Goal: Information Seeking & Learning: Learn about a topic

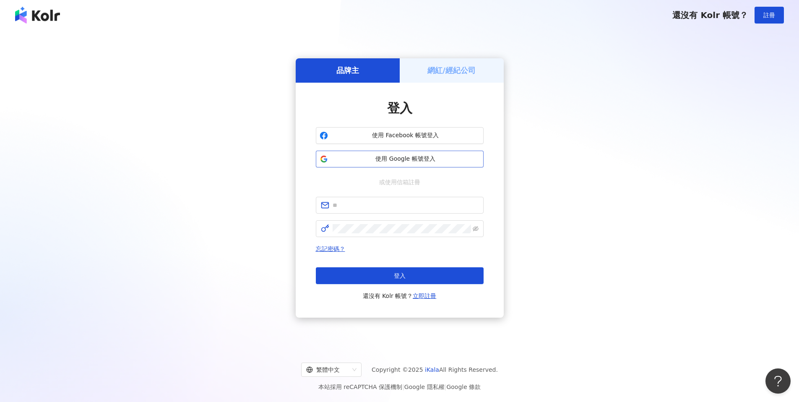
click at [396, 157] on span "使用 Google 帳號登入" at bounding box center [405, 159] width 148 height 8
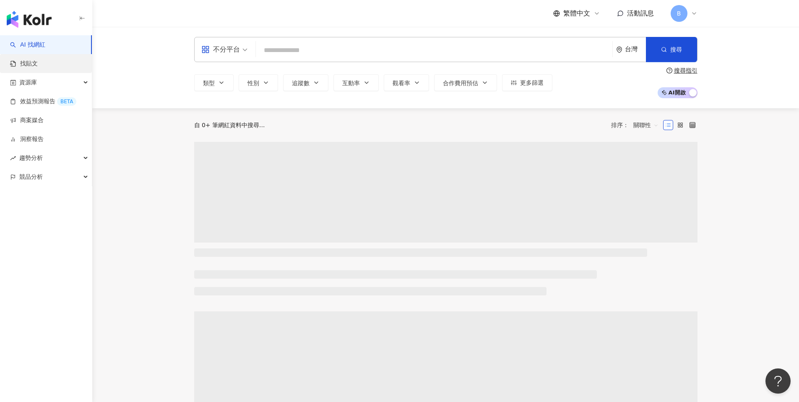
click at [38, 67] on link "找貼文" at bounding box center [24, 64] width 28 height 8
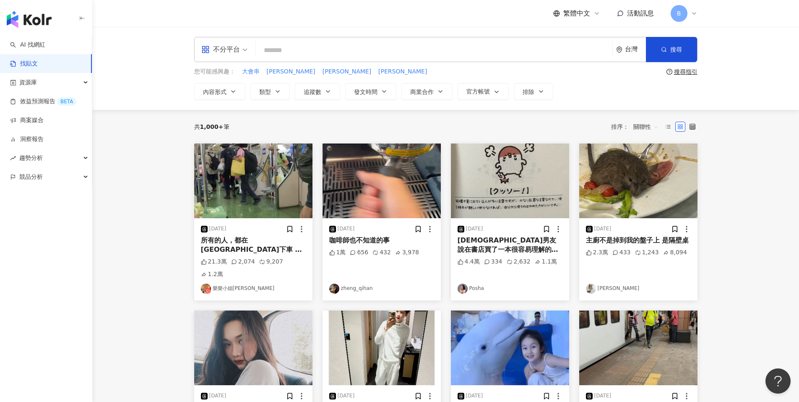
click at [242, 54] on span "不分平台" at bounding box center [224, 49] width 46 height 13
click at [229, 133] on div "Threads" at bounding box center [226, 135] width 47 height 10
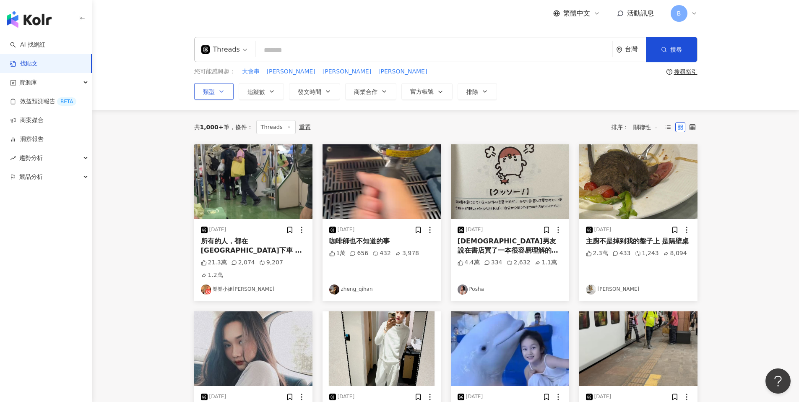
click at [214, 89] on span "類型" at bounding box center [209, 91] width 12 height 7
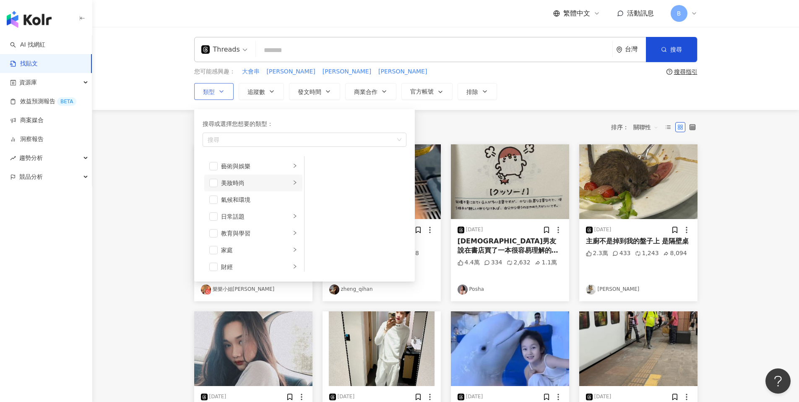
drag, startPoint x: 214, startPoint y: 184, endPoint x: 221, endPoint y: 185, distance: 6.8
click at [214, 184] on span "button" at bounding box center [213, 183] width 8 height 8
click at [476, 125] on div "共 1,000+ 筆 條件 ： Threads 重置 排序： 關聯性" at bounding box center [445, 127] width 503 height 14
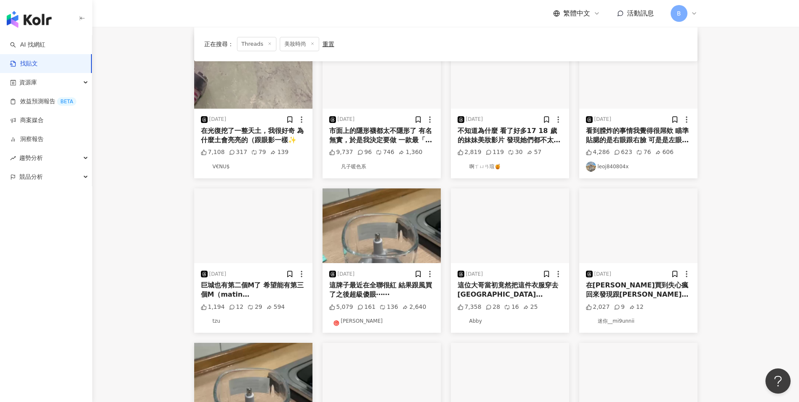
scroll to position [211, 0]
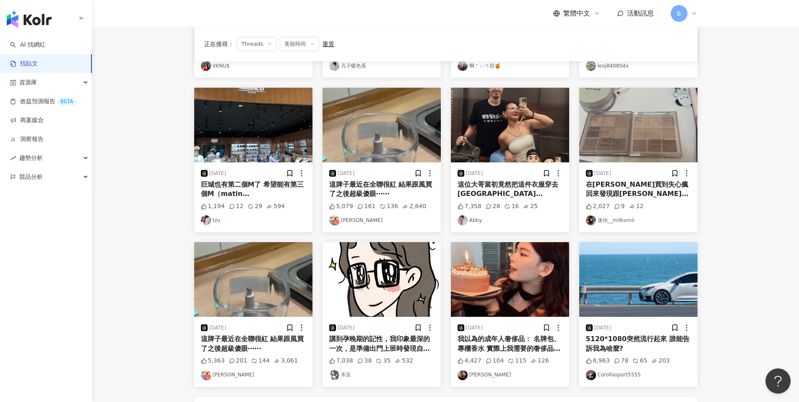
click at [652, 190] on div "在oliveyoung買到失心瘋回來發現跟我原本的眼影盤超像😆" at bounding box center [638, 189] width 105 height 19
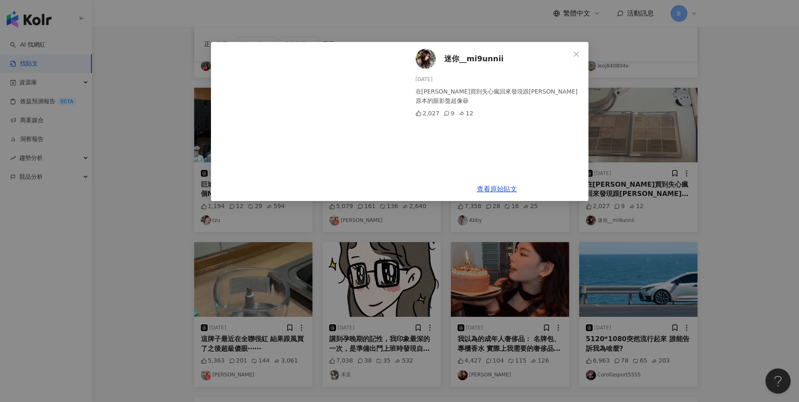
scroll to position [172, 0]
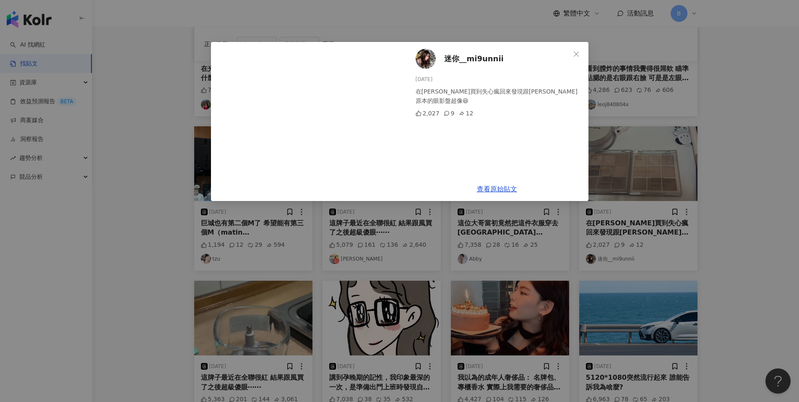
click at [767, 167] on div "迷你__mi9unnii 2025/9/20 在oliveyoung買到失心瘋回來發現跟我原本的眼影盤超像😆 2,027 9 12 查看原始貼文" at bounding box center [399, 201] width 799 height 402
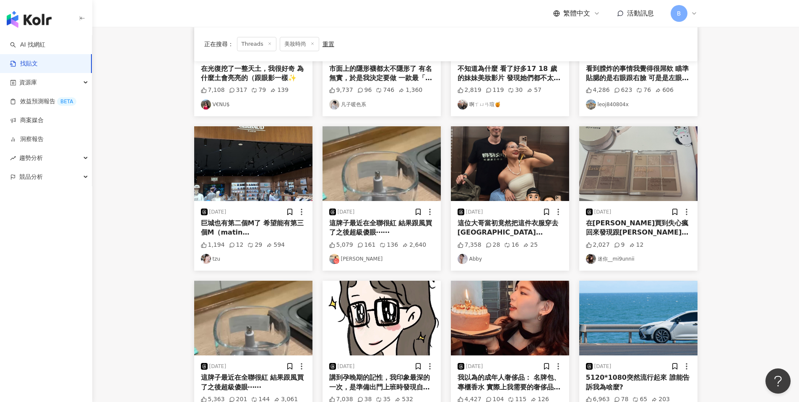
click at [634, 208] on div "2025/9/20" at bounding box center [638, 212] width 105 height 8
click at [618, 235] on div "在oliveyoung買到失心瘋回來發現跟我原本的眼影盤超像😆" at bounding box center [638, 228] width 105 height 19
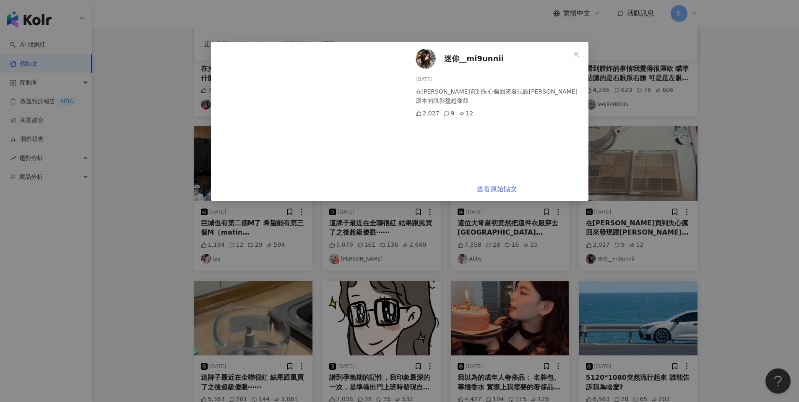
click at [495, 191] on link "查看原始貼文" at bounding box center [497, 189] width 40 height 8
click at [690, 179] on div "迷你__mi9unnii 2025/9/20 在oliveyoung買到失心瘋回來發現跟我原本的眼影盤超像😆 2,027 9 12 查看原始貼文" at bounding box center [399, 201] width 799 height 402
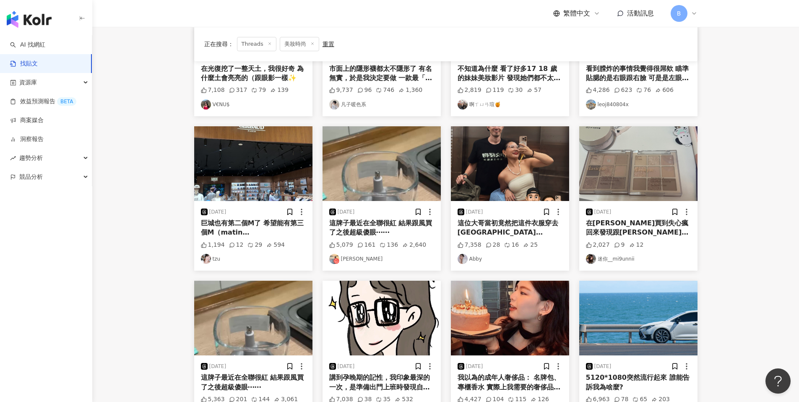
scroll to position [350, 0]
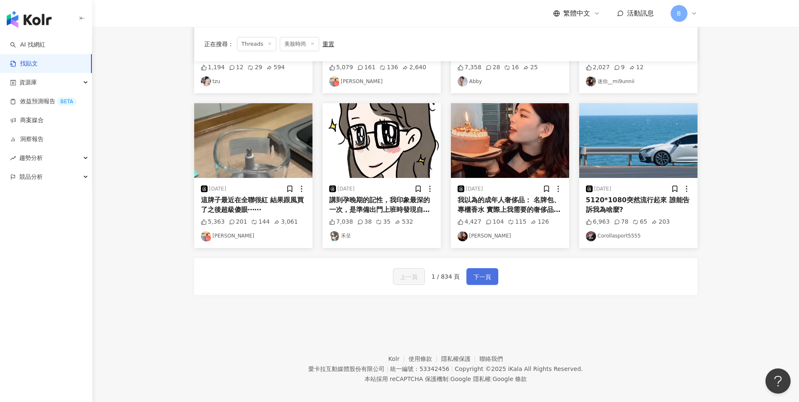
click at [484, 276] on span "下一頁" at bounding box center [483, 277] width 18 height 10
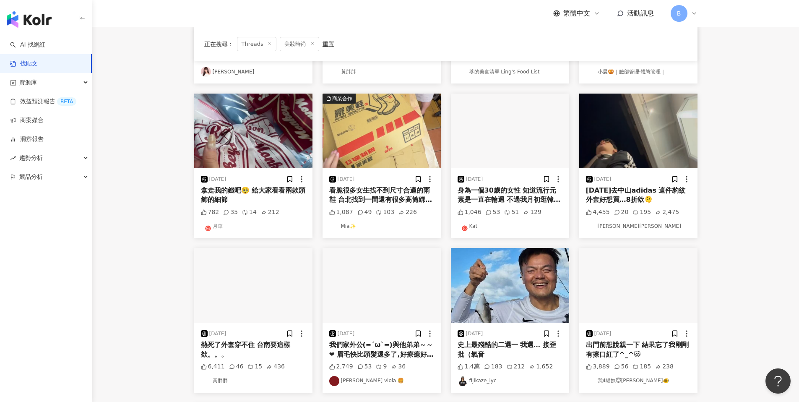
scroll to position [0, 0]
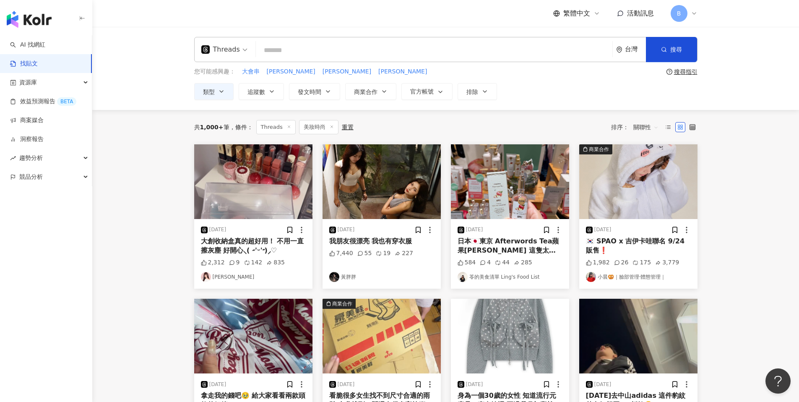
click at [304, 263] on div "2,312 9 142 835" at bounding box center [253, 262] width 105 height 8
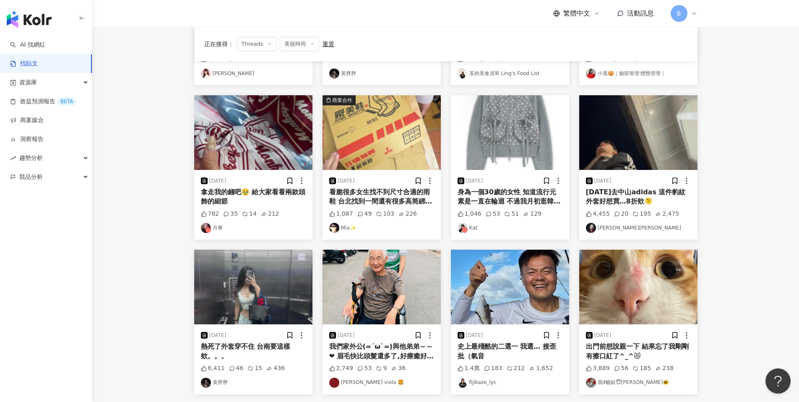
scroll to position [357, 0]
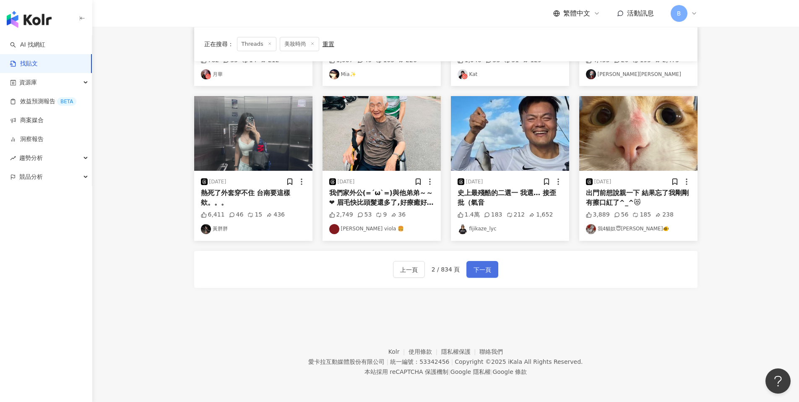
click at [477, 270] on span "下一頁" at bounding box center [483, 270] width 18 height 10
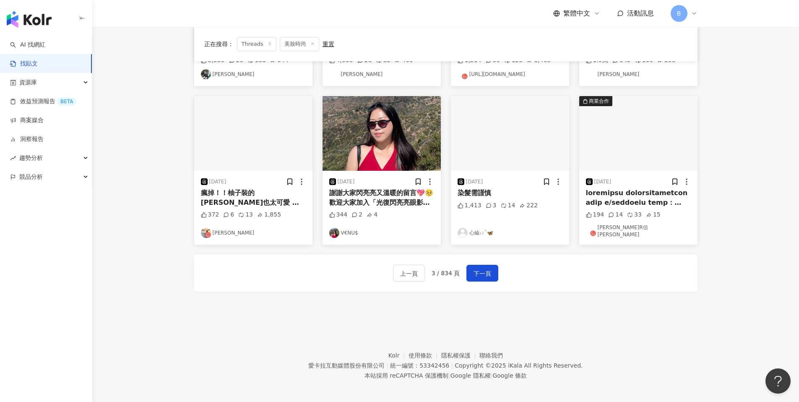
scroll to position [124, 0]
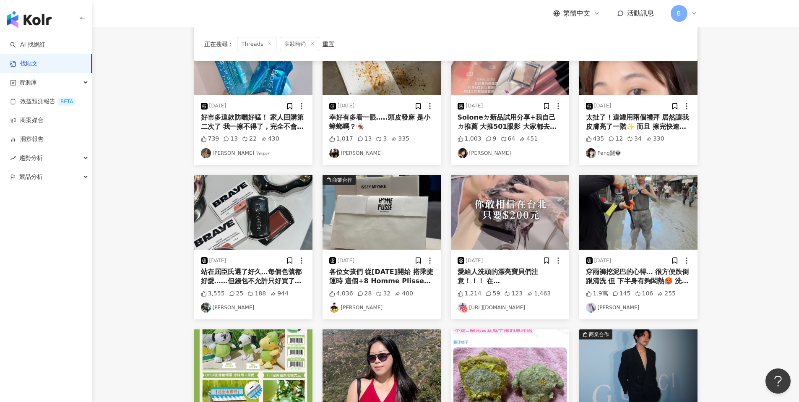
click at [295, 282] on div "站在屈臣氏選了好久…每個色號都好愛……但錢包不允許只好買了最喜歡的兩個色號😭😭😭" at bounding box center [253, 276] width 105 height 19
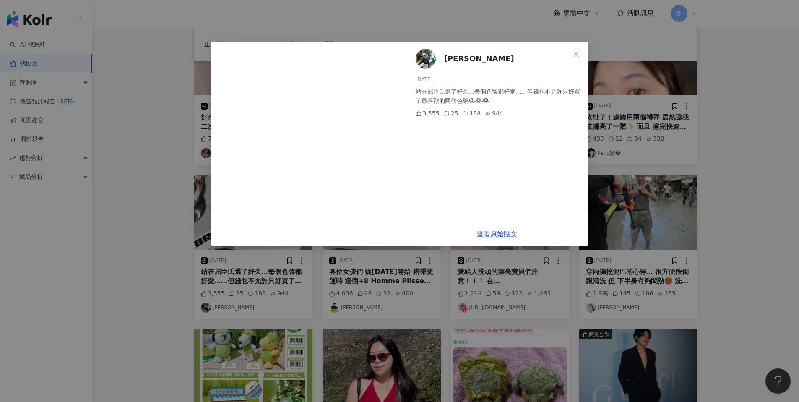
click at [507, 227] on div "查看原始貼文" at bounding box center [497, 234] width 183 height 24
click at [494, 232] on link "查看原始貼文" at bounding box center [497, 234] width 40 height 8
click at [645, 136] on div "陳妍 2025/9/16 站在屈臣氏選了好久…每個色號都好愛……但錢包不允許只好買了最喜歡的兩個色號😭😭😭 3,555 25 188 944 查看原始貼文" at bounding box center [399, 201] width 799 height 402
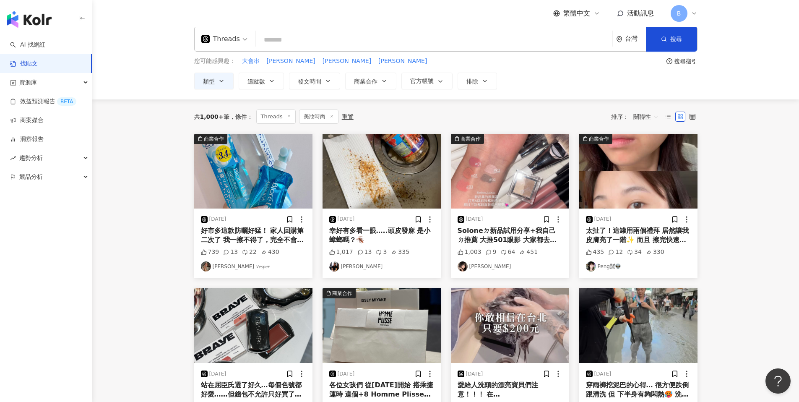
scroll to position [86, 0]
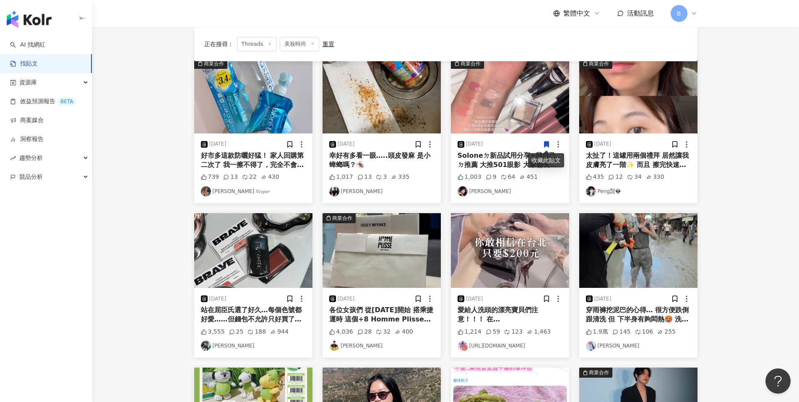
click at [673, 180] on div "435 12 34 330" at bounding box center [638, 177] width 105 height 8
click at [666, 164] on div "太扯了！這罐用兩個禮拜 居然讓我皮膚亮了一階✨ 而且 擦完快速吸收不黏膩！ 寶雅蝦皮都買得到 真的快衝！" at bounding box center [638, 160] width 105 height 19
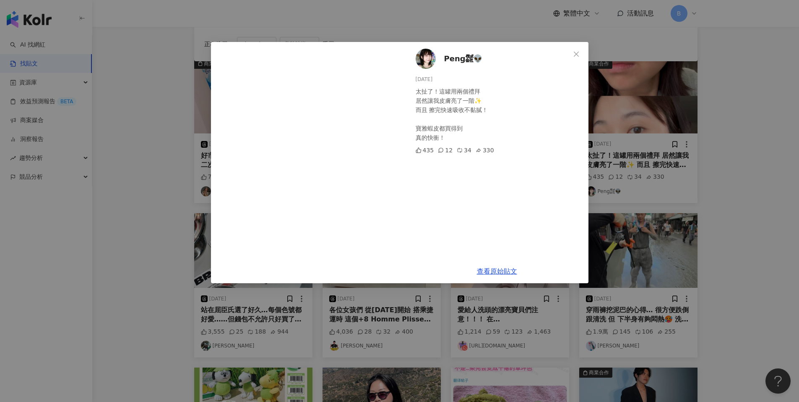
click at [724, 149] on div "Peng㍿👽 2025/9/29 太扯了！這罐用兩個禮拜 居然讓我皮膚亮了一階✨ 而且 擦完快速吸收不黏膩！ 寶雅蝦皮都買得到 真的快衝！ 435 12 34…" at bounding box center [399, 201] width 799 height 402
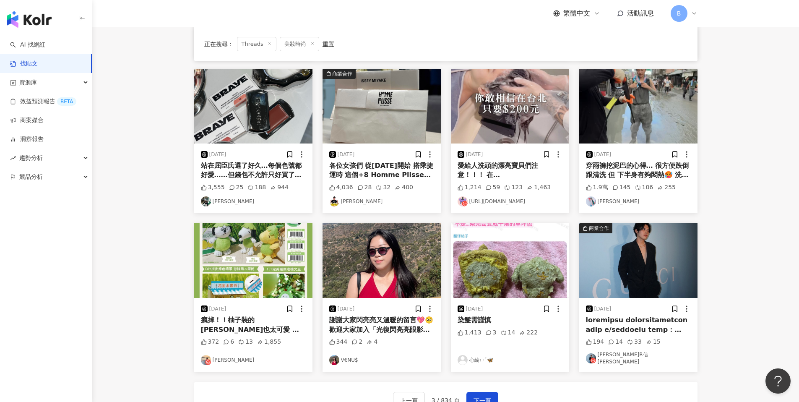
scroll to position [357, 0]
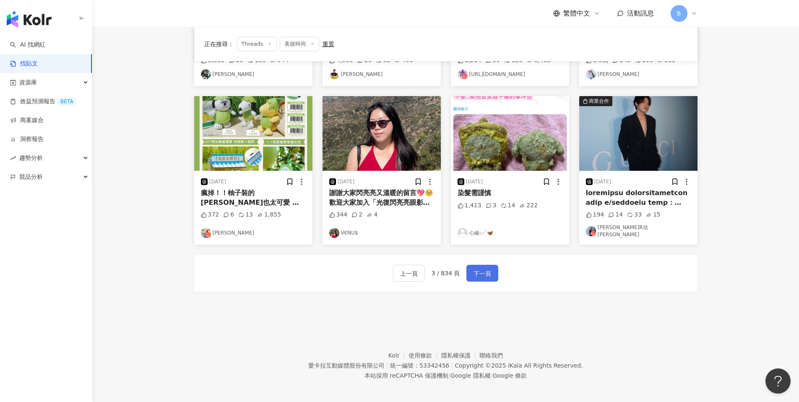
click at [485, 271] on span "下一頁" at bounding box center [483, 273] width 18 height 10
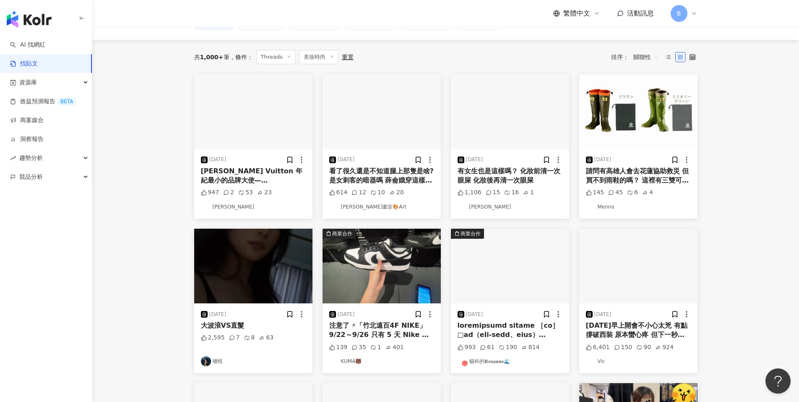
scroll to position [169, 0]
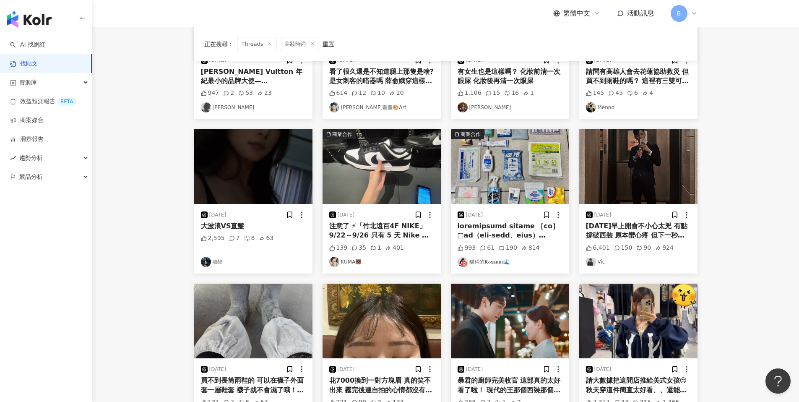
click at [521, 226] on div at bounding box center [510, 230] width 105 height 19
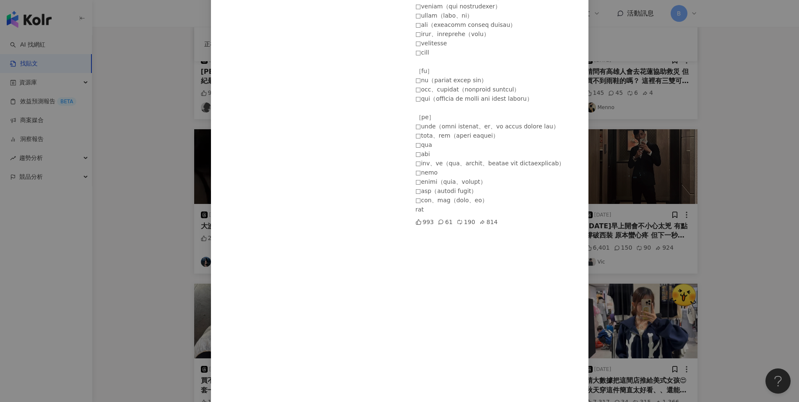
scroll to position [222, 0]
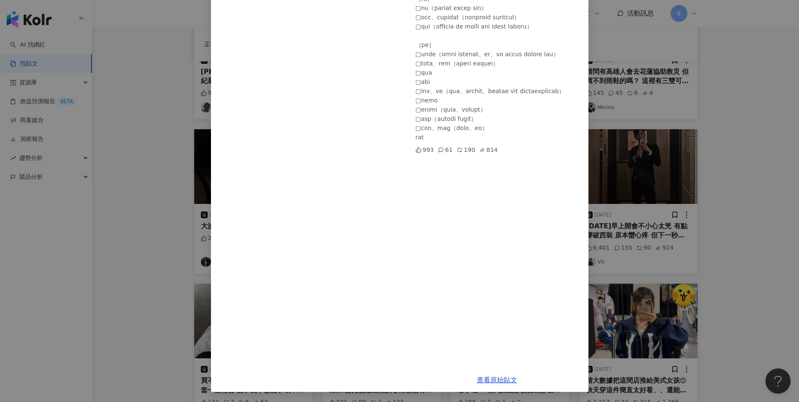
click at [703, 206] on div "貓科的𝐑𝐨𝐱𝐚𝐧𝐧𝐞🌊 2025/9/30 993 61 190 814 查看原始貼文" at bounding box center [399, 201] width 799 height 402
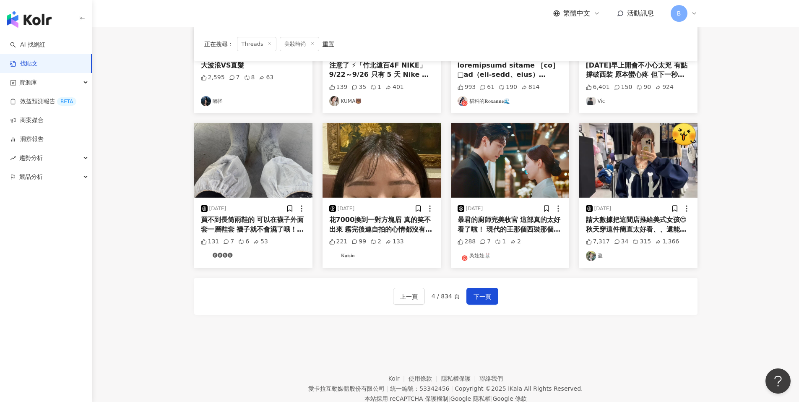
scroll to position [337, 0]
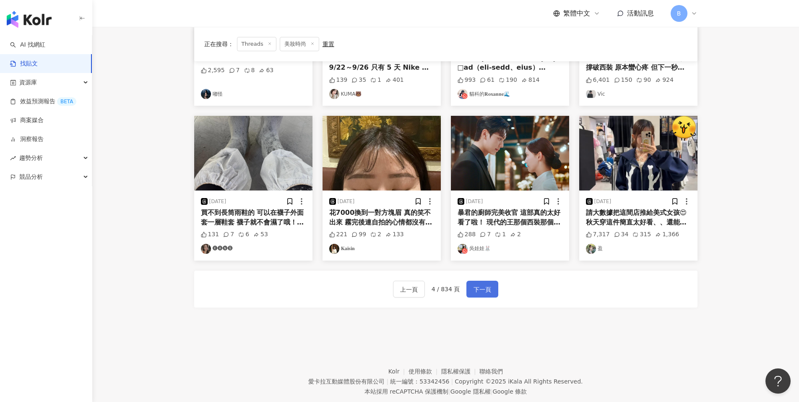
click at [487, 288] on span "下一頁" at bounding box center [483, 289] width 18 height 10
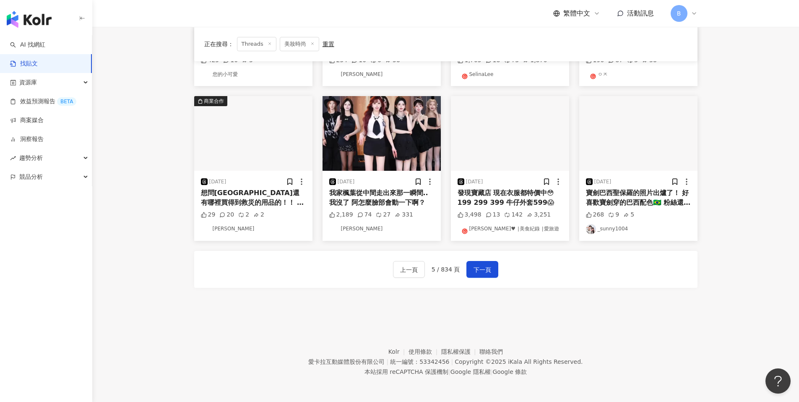
scroll to position [0, 0]
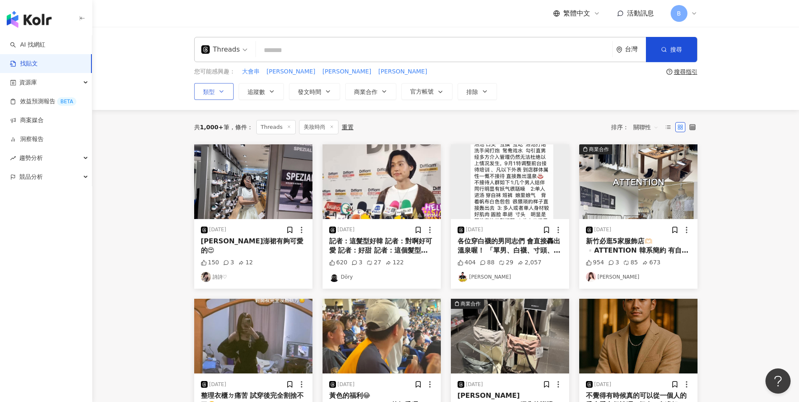
click at [213, 91] on span "類型" at bounding box center [209, 91] width 12 height 7
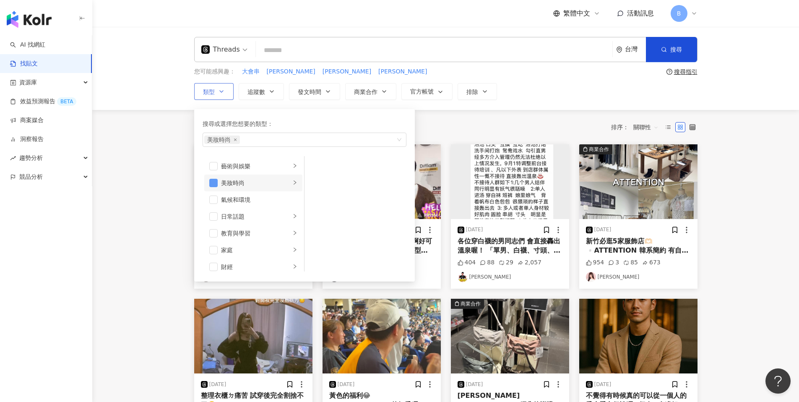
click at [215, 182] on span "button" at bounding box center [213, 183] width 8 height 8
click at [675, 50] on span "搜尋" at bounding box center [676, 49] width 12 height 7
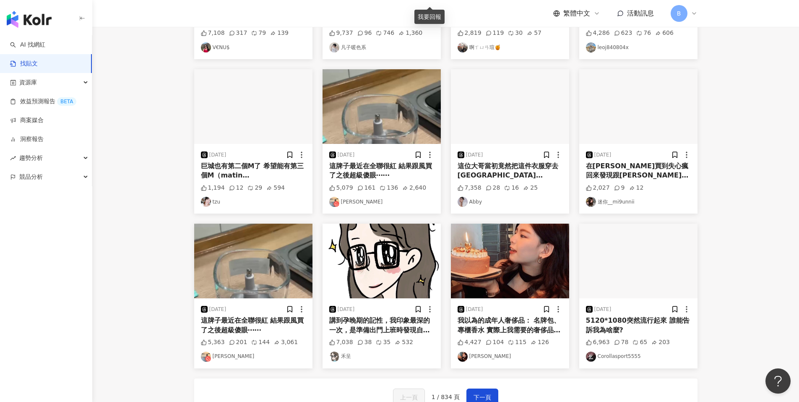
scroll to position [307, 0]
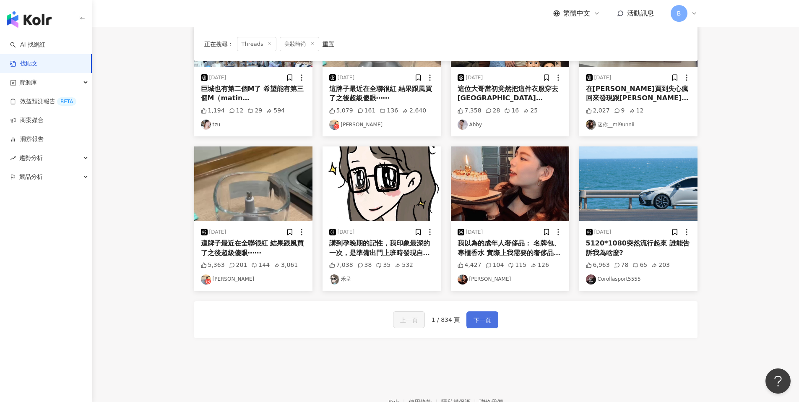
click at [492, 321] on button "下一頁" at bounding box center [482, 319] width 32 height 17
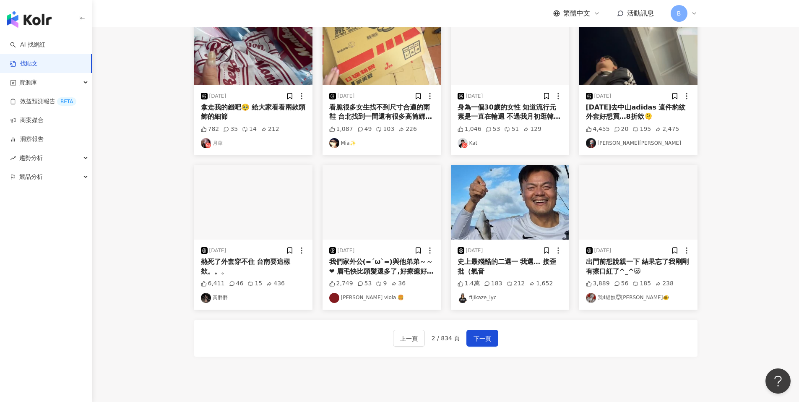
scroll to position [357, 0]
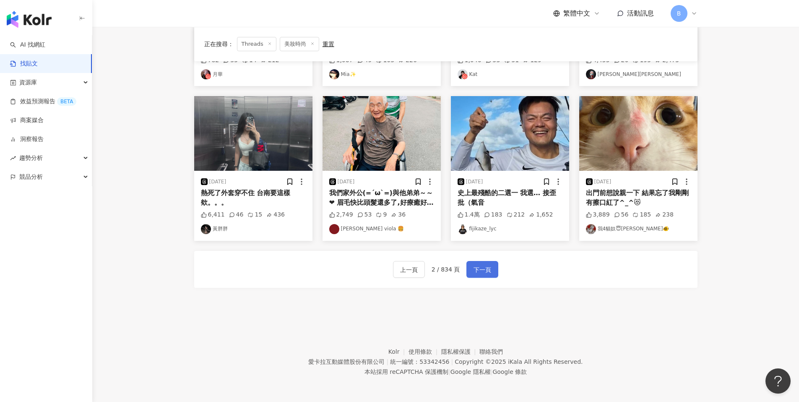
click at [489, 262] on button "下一頁" at bounding box center [482, 269] width 32 height 17
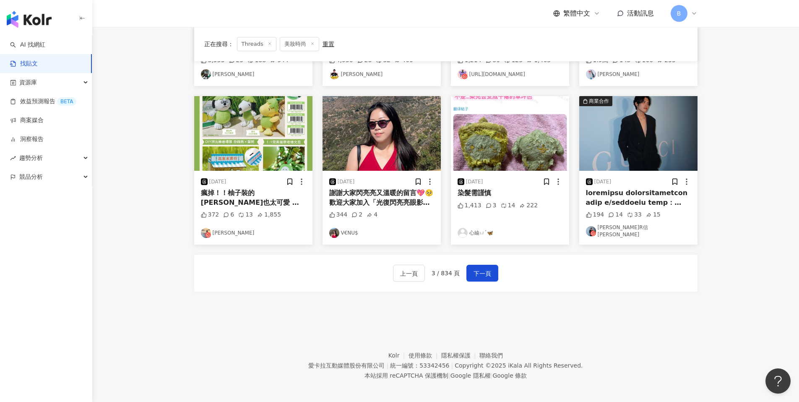
click at [485, 255] on div "上一頁 3 / 834 頁 下一頁" at bounding box center [445, 273] width 503 height 37
click at [485, 269] on span "下一頁" at bounding box center [483, 273] width 18 height 10
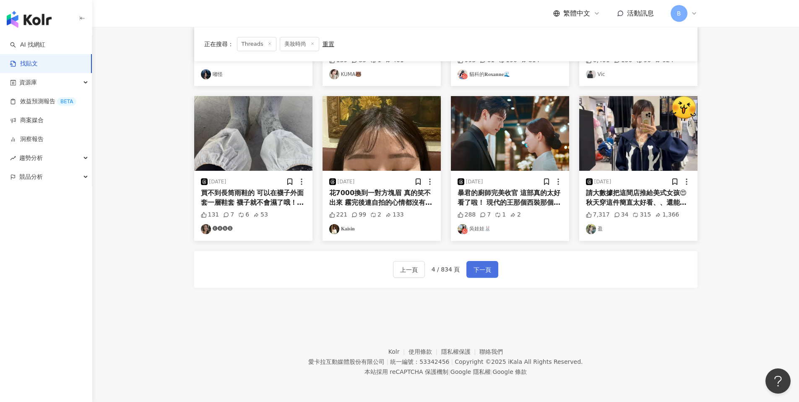
click at [480, 265] on span "下一頁" at bounding box center [483, 270] width 18 height 10
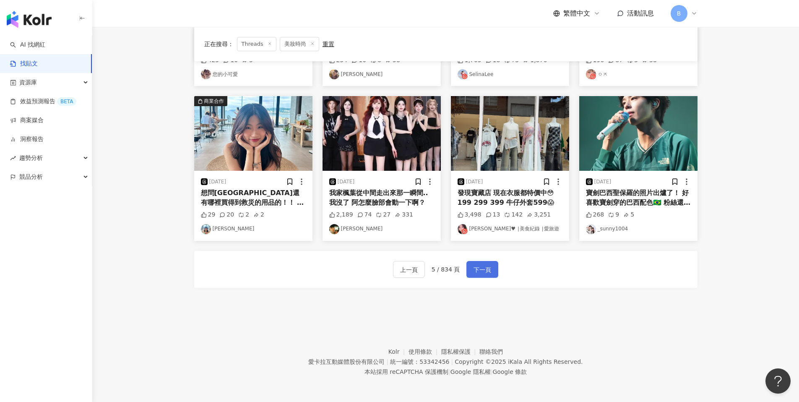
click at [474, 266] on span "下一頁" at bounding box center [483, 270] width 18 height 10
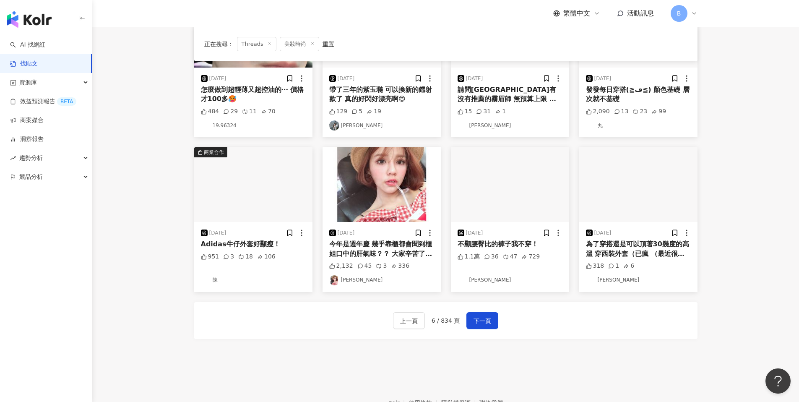
scroll to position [303, 0]
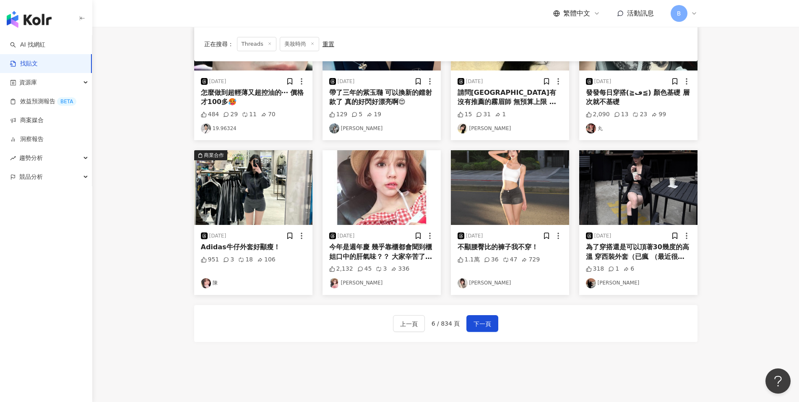
click at [552, 262] on div "1.1萬 36 47 729" at bounding box center [510, 264] width 105 height 18
click at [524, 241] on div "2025/9/25 不顯腰臀比的褲子我不穿！ 1.1萬 36 47 729 珮瑜" at bounding box center [510, 260] width 118 height 70
click at [526, 245] on div "不顯腰臀比的褲子我不穿！" at bounding box center [510, 246] width 105 height 9
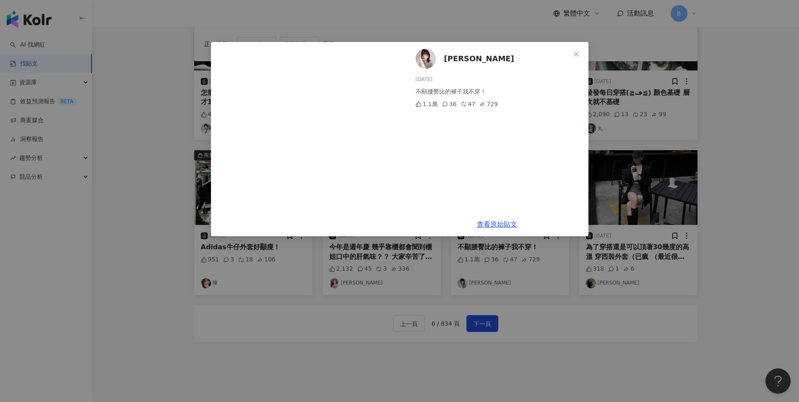
click at [664, 163] on div "珮瑜 2025/9/25 不顯腰臀比的褲子我不穿！ 1.1萬 36 47 729 查看原始貼文" at bounding box center [399, 201] width 799 height 402
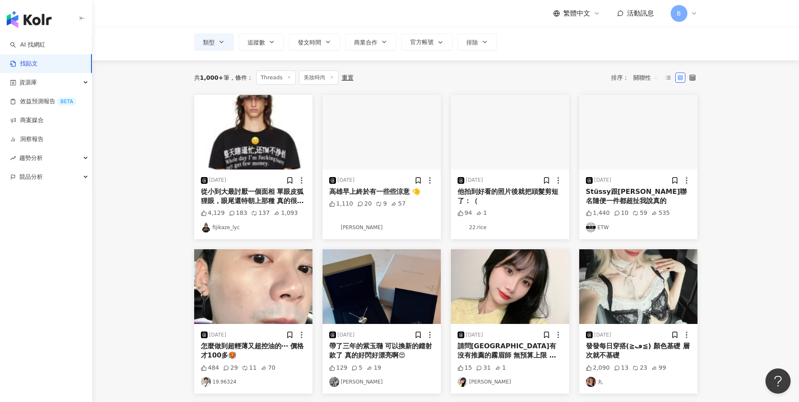
scroll to position [65, 0]
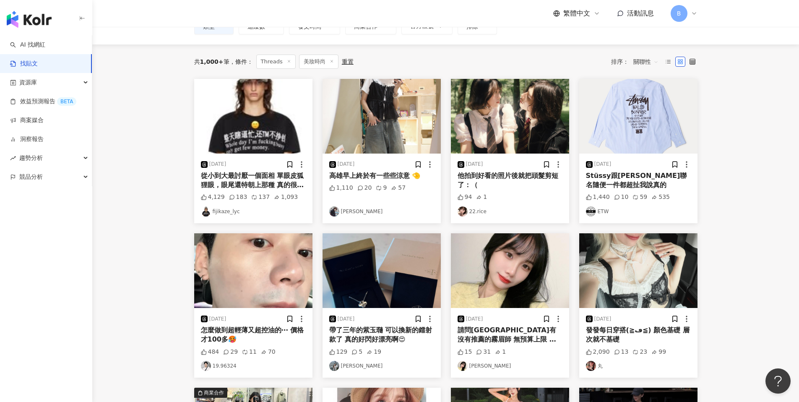
click at [277, 330] on div "怎麼做到超輕薄又超控油的⋯ 價格才100多🥵" at bounding box center [253, 334] width 105 height 19
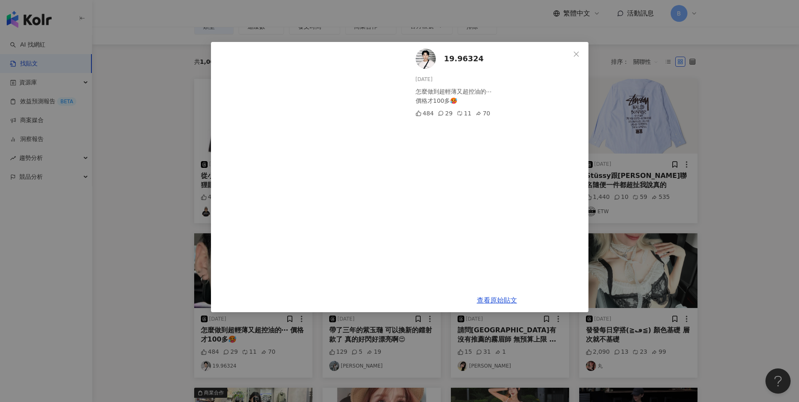
click at [454, 57] on span "19.96324" at bounding box center [464, 59] width 40 height 12
click at [499, 302] on link "查看原始貼文" at bounding box center [497, 300] width 40 height 8
click at [732, 104] on div "19.96324 2025/9/24 怎麼做到超輕薄又超控油的⋯ 價格才100多🥵 484 29 11 70 查看原始貼文" at bounding box center [399, 201] width 799 height 402
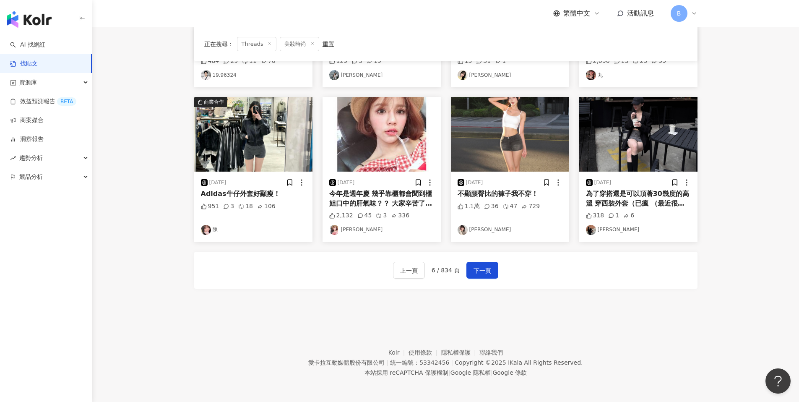
scroll to position [357, 0]
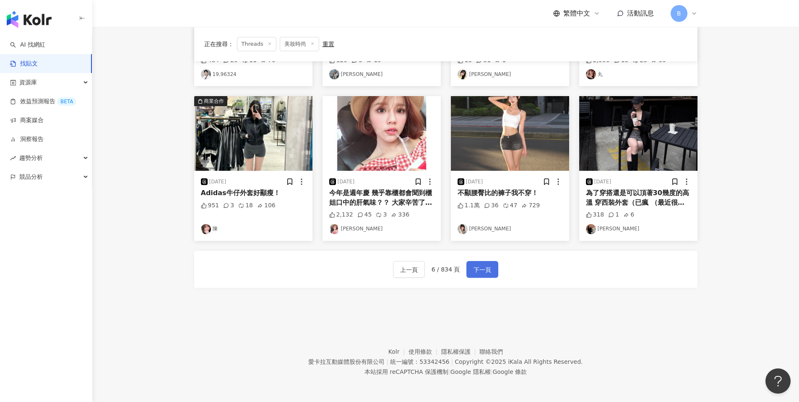
click at [480, 263] on button "下一頁" at bounding box center [482, 269] width 32 height 17
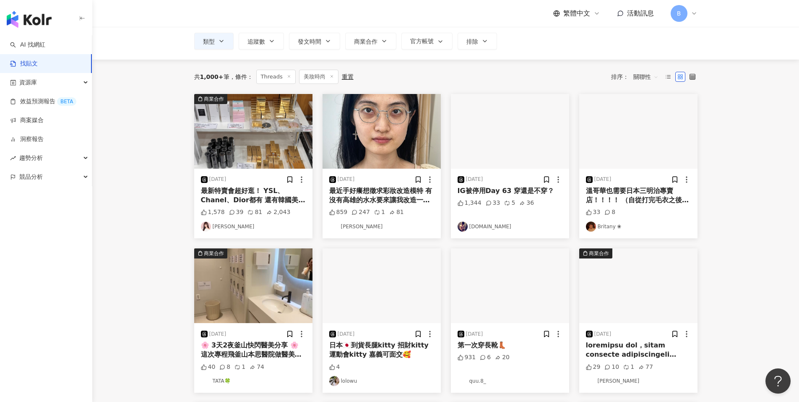
scroll to position [0, 0]
